Goal: Information Seeking & Learning: Understand process/instructions

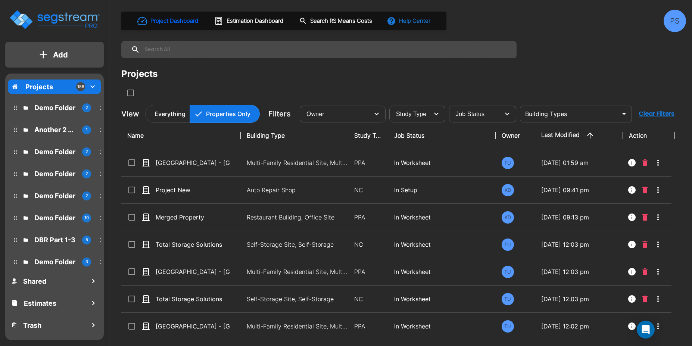
click at [406, 20] on button "Help Center" at bounding box center [409, 21] width 48 height 14
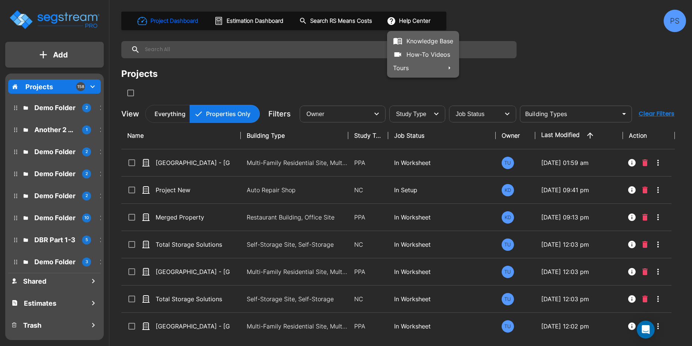
click at [427, 53] on link "How-To Videos" at bounding box center [423, 54] width 72 height 13
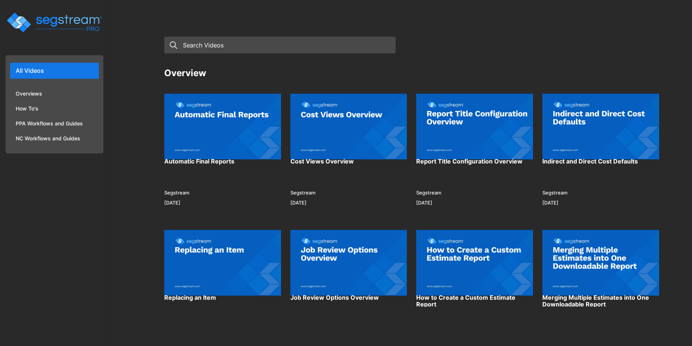
click at [226, 125] on img at bounding box center [222, 126] width 117 height 82
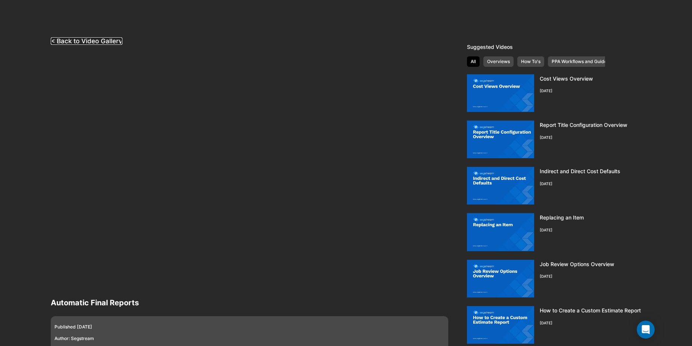
click at [97, 43] on link "< Back to Video Gallery" at bounding box center [87, 40] width 72 height 7
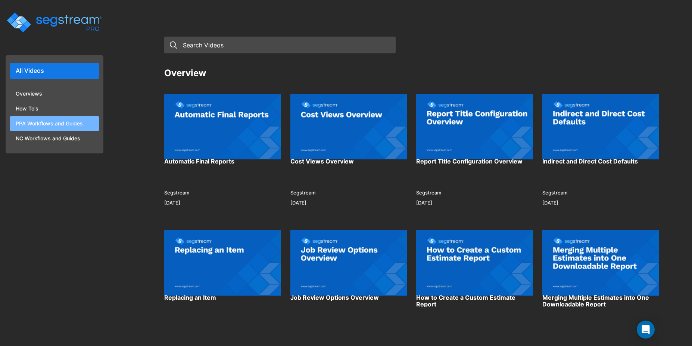
click at [35, 116] on li "PPA Workflows and Guides" at bounding box center [54, 123] width 89 height 15
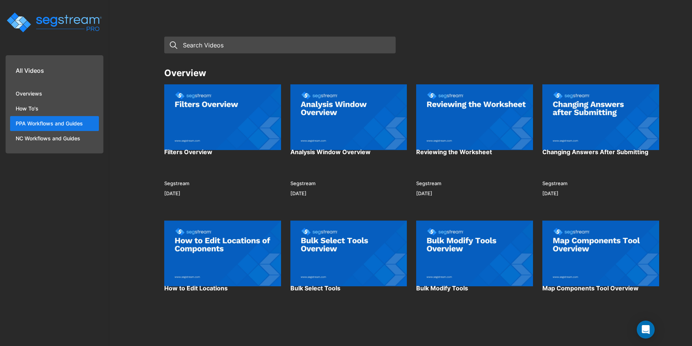
scroll to position [419, 0]
